Goal: Navigation & Orientation: Find specific page/section

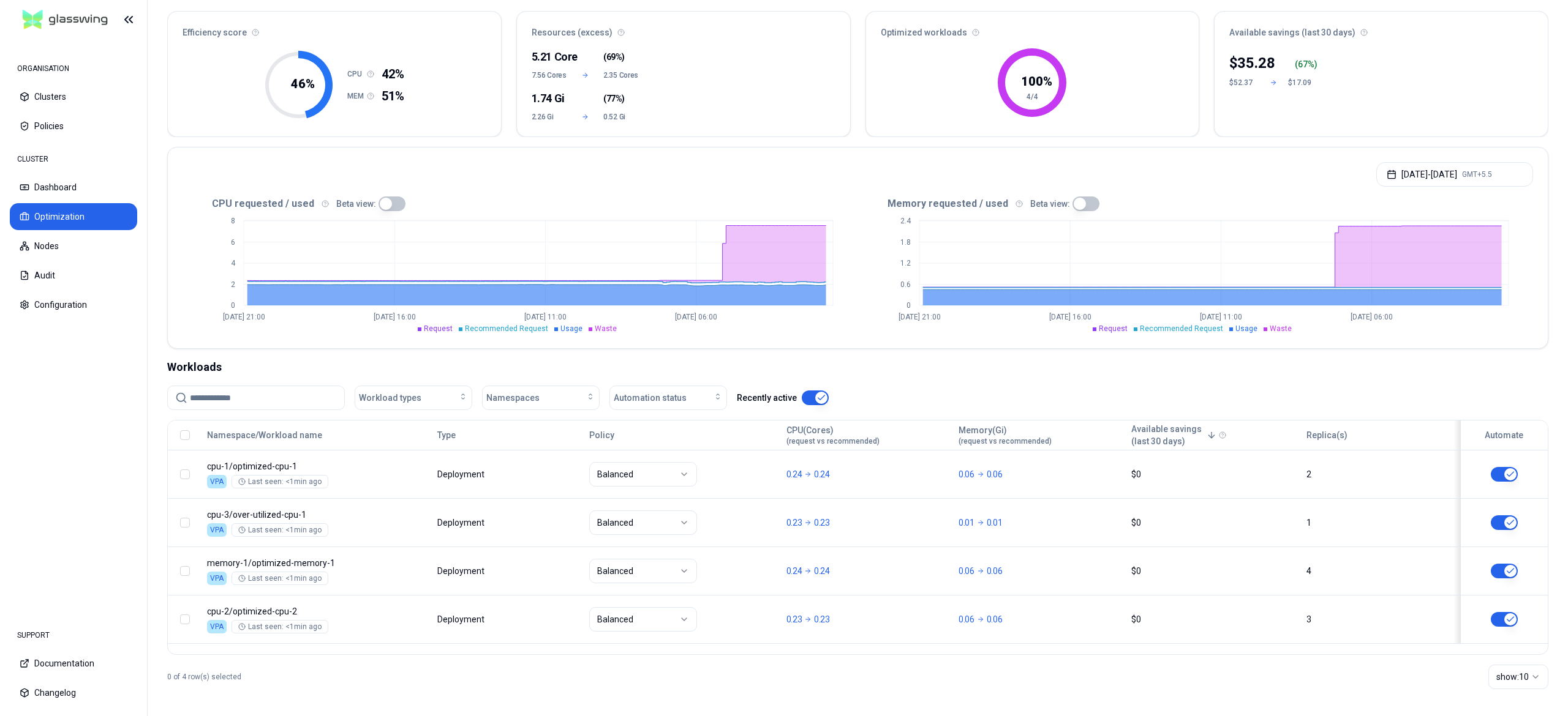
scroll to position [110, 0]
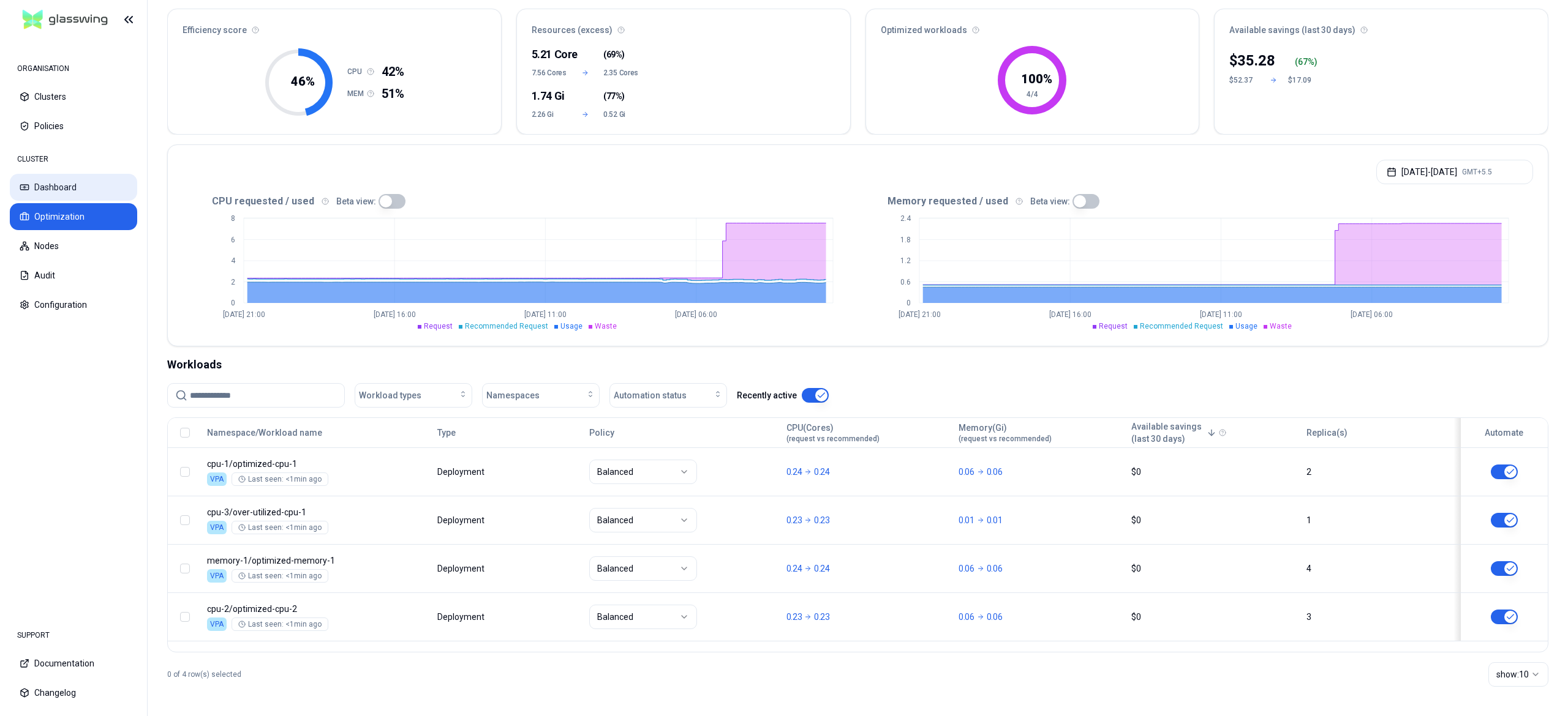
click at [66, 185] on button "Dashboard" at bounding box center [73, 187] width 127 height 27
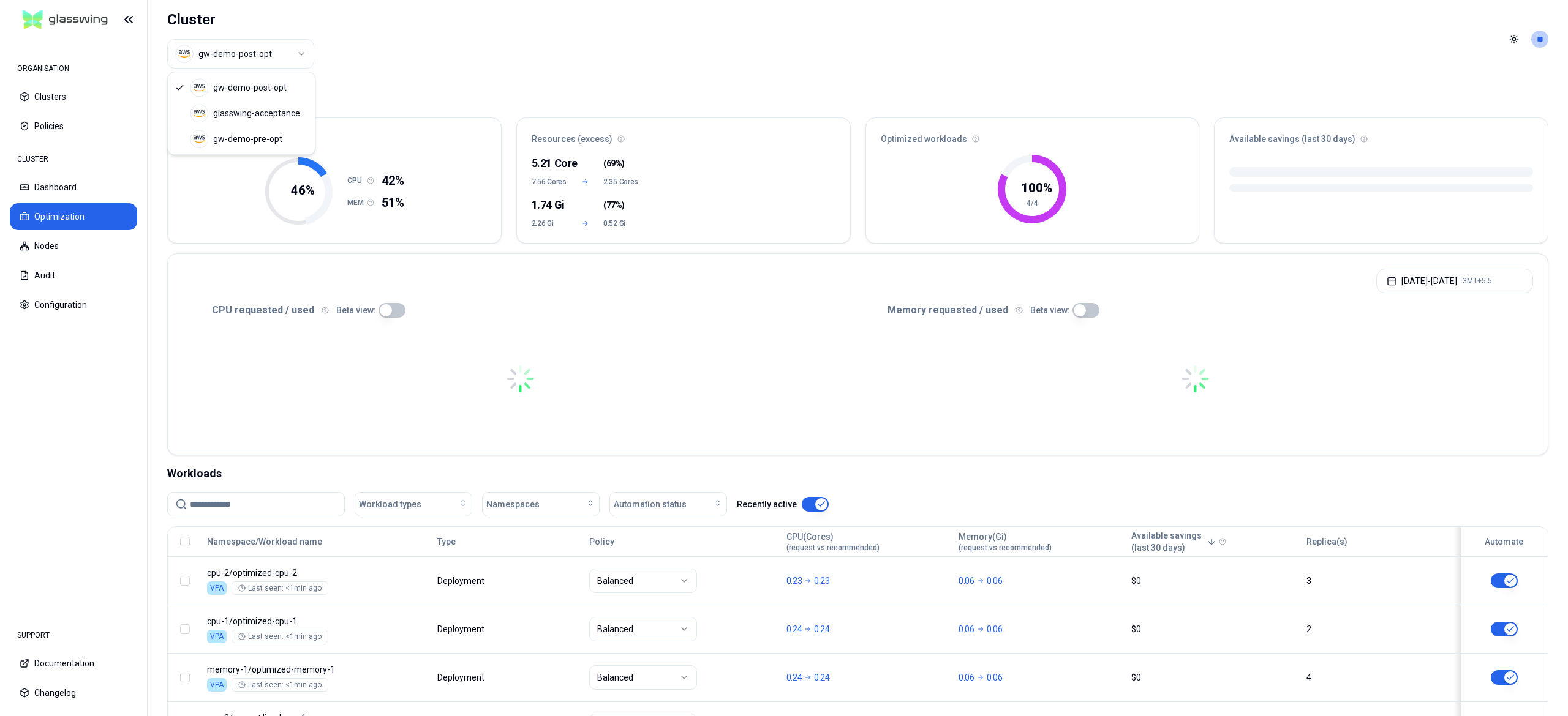
click at [258, 40] on html "ORGANISATION Clusters Policies CLUSTER Dashboard Optimization Nodes Audit Confi…" at bounding box center [784, 358] width 1568 height 716
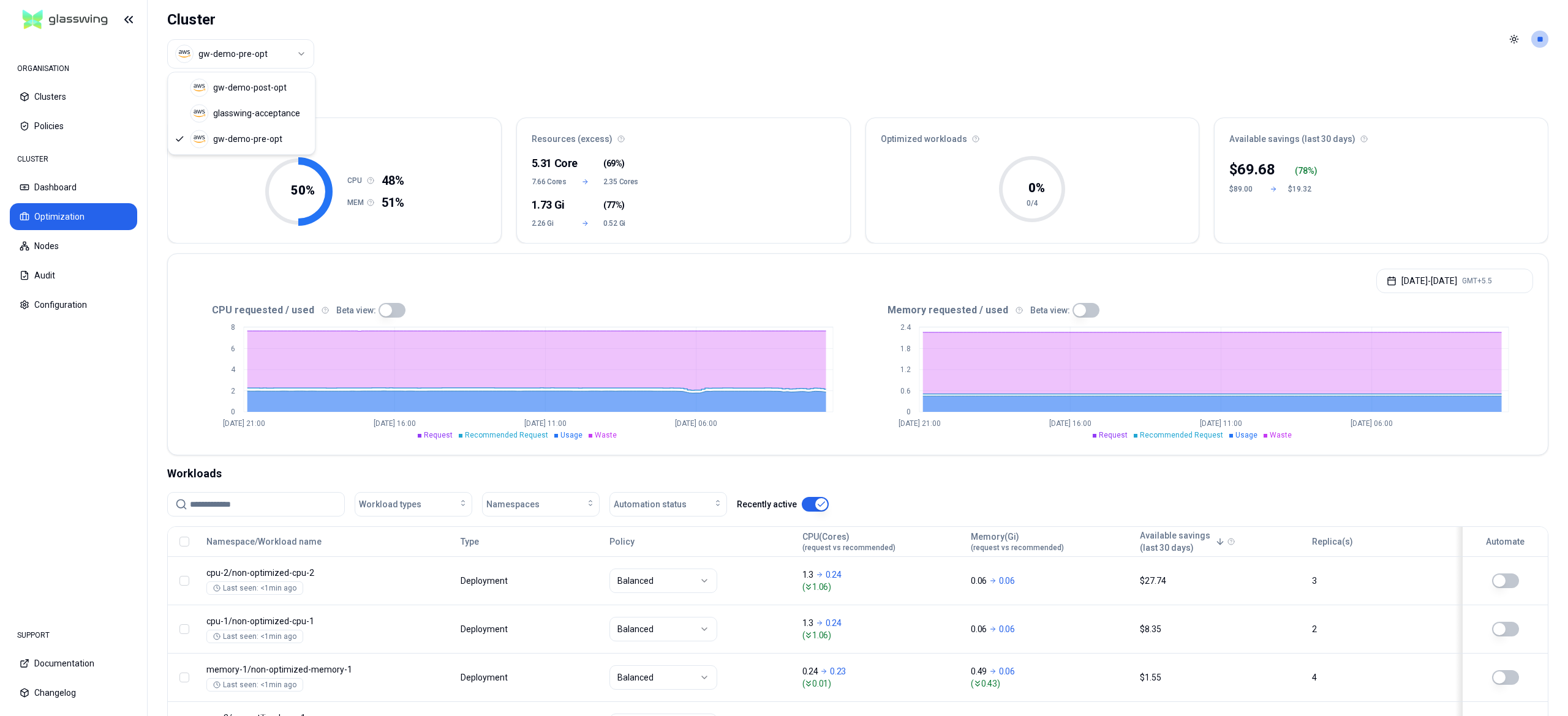
click at [307, 61] on html "ORGANISATION Clusters Policies CLUSTER Dashboard Optimization Nodes Audit Confi…" at bounding box center [784, 358] width 1568 height 716
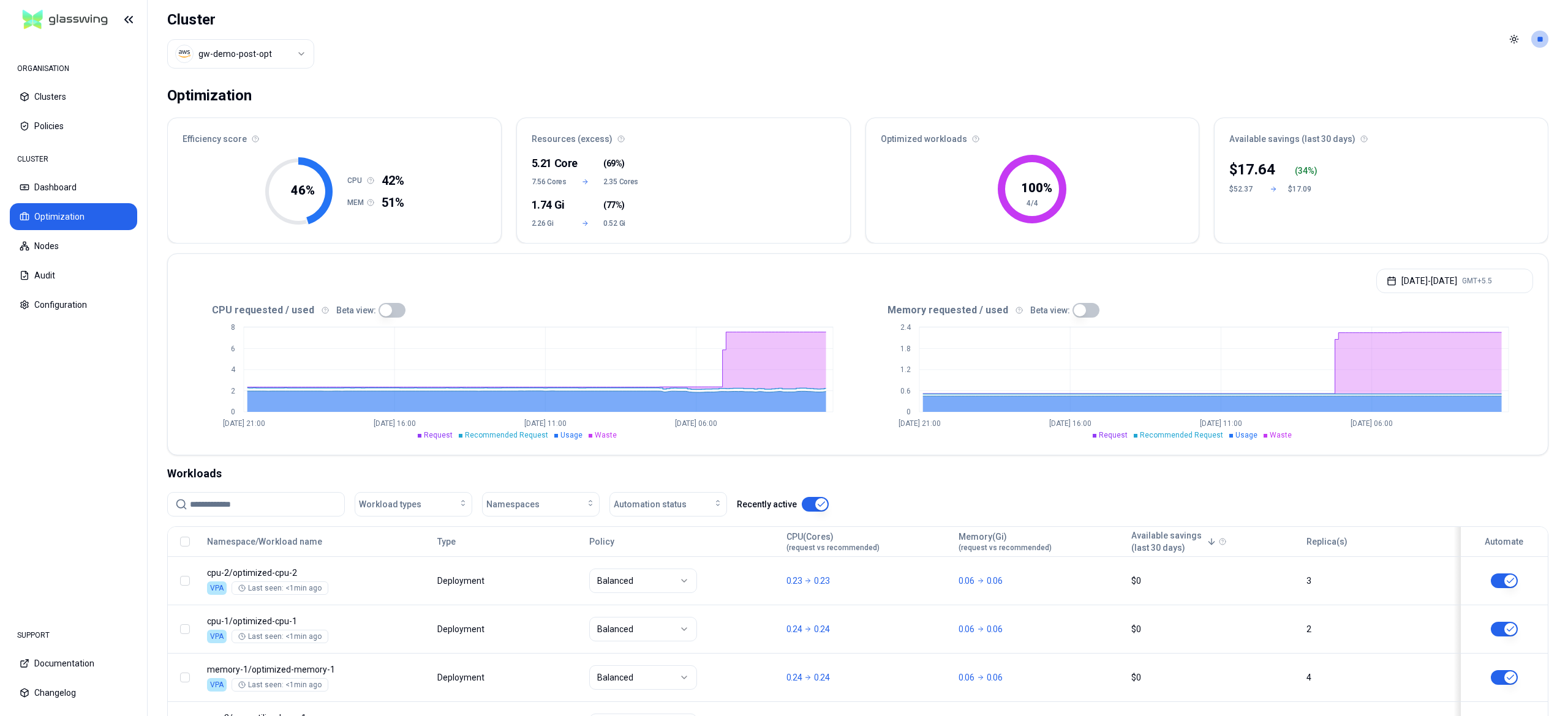
scroll to position [110, 0]
